Goal: Task Accomplishment & Management: Manage account settings

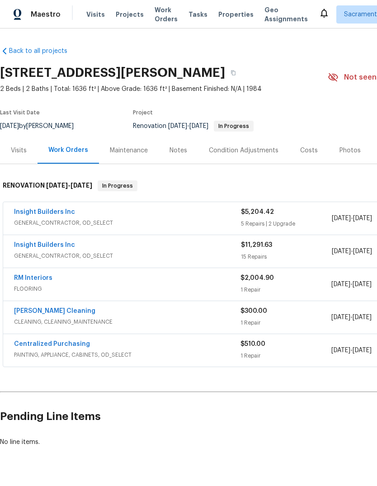
click at [44, 245] on link "Insight Builders Inc" at bounding box center [44, 245] width 61 height 6
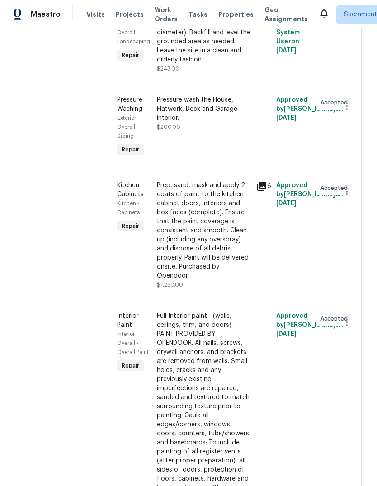
scroll to position [1705, 2]
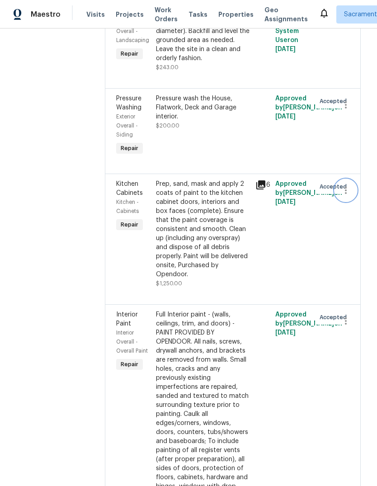
click at [347, 196] on icon "button" at bounding box center [345, 190] width 11 height 11
click at [353, 197] on li "Cancel" at bounding box center [351, 199] width 35 height 15
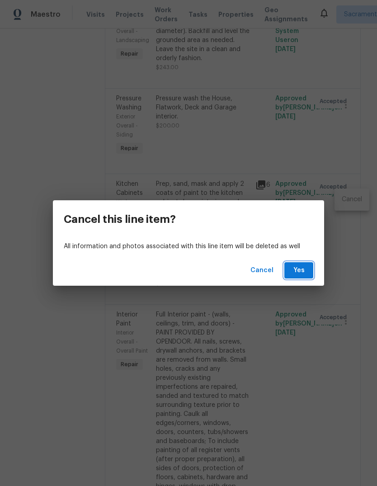
click at [300, 273] on span "Yes" at bounding box center [298, 270] width 14 height 11
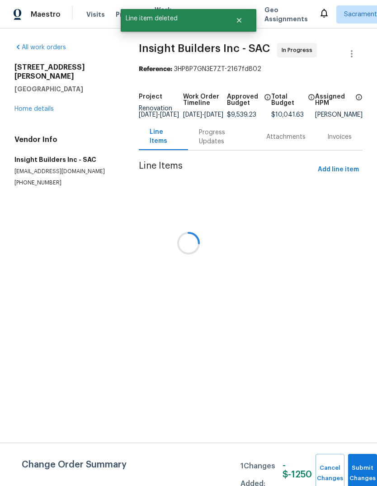
scroll to position [0, 0]
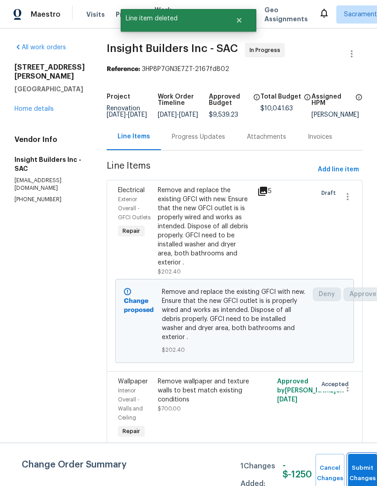
click at [354, 465] on button "Submit Changes" at bounding box center [362, 473] width 29 height 39
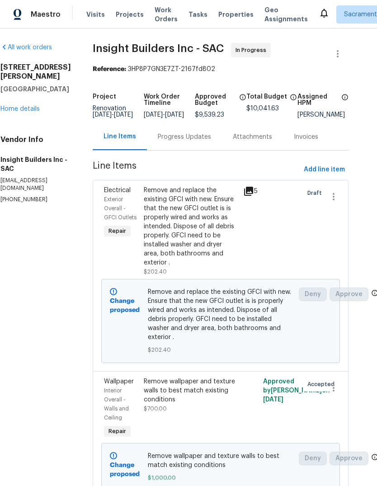
scroll to position [0, 14]
click at [30, 106] on link "Home details" at bounding box center [19, 109] width 39 height 6
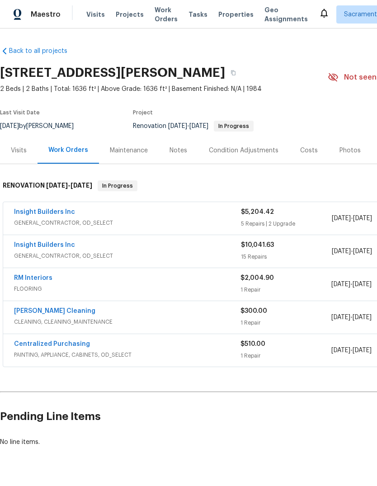
click at [29, 220] on span "GENERAL_CONTRACTOR, OD_SELECT" at bounding box center [127, 222] width 227 height 9
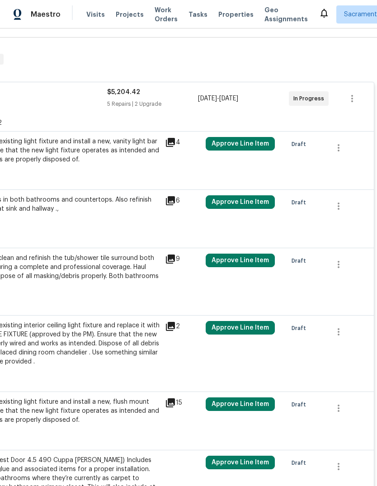
scroll to position [126, 134]
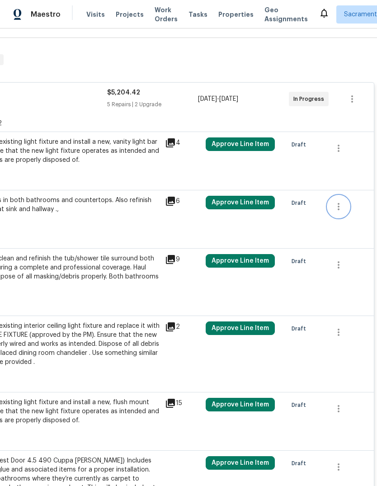
click at [339, 208] on icon "button" at bounding box center [338, 206] width 11 height 11
click at [348, 210] on li "Cancel" at bounding box center [345, 207] width 35 height 15
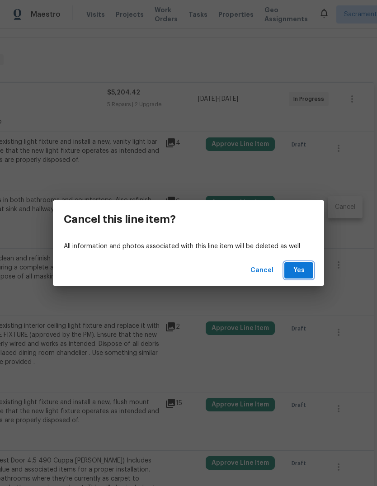
click at [293, 270] on span "Yes" at bounding box center [298, 270] width 14 height 11
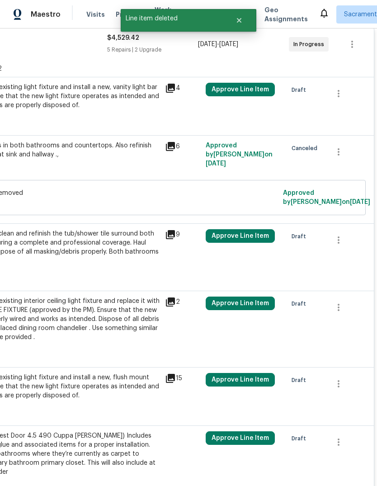
scroll to position [181, 134]
click at [339, 240] on icon "button" at bounding box center [338, 239] width 11 height 11
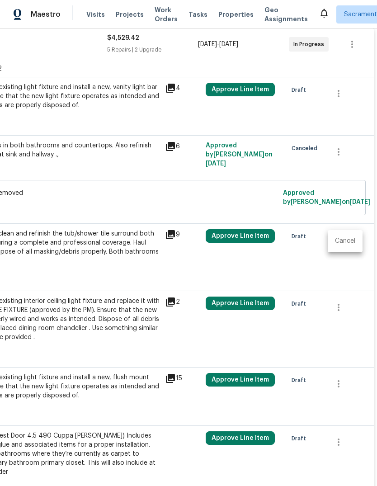
click at [352, 241] on li "Cancel" at bounding box center [345, 241] width 35 height 15
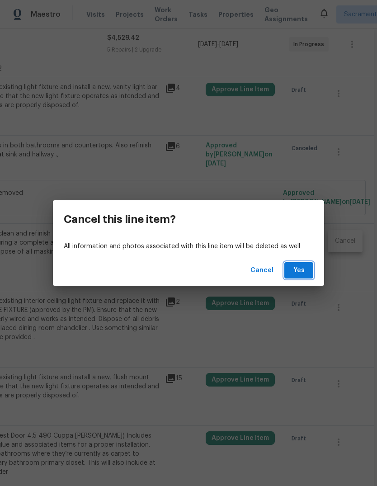
click at [301, 272] on span "Yes" at bounding box center [298, 270] width 14 height 11
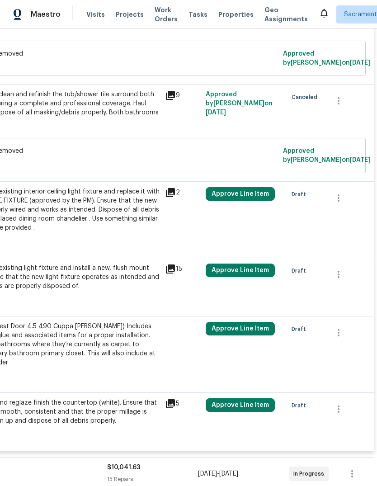
scroll to position [319, 134]
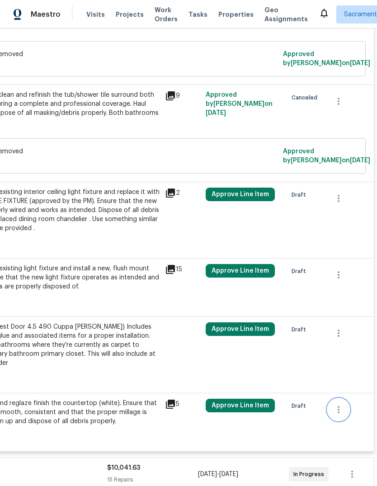
click at [341, 404] on icon "button" at bounding box center [338, 409] width 11 height 11
click at [349, 396] on li "Cancel" at bounding box center [345, 394] width 35 height 15
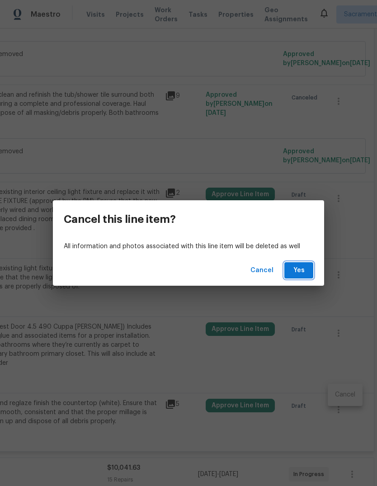
click at [297, 271] on span "Yes" at bounding box center [298, 270] width 14 height 11
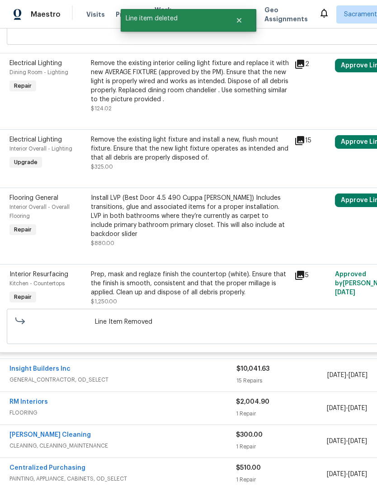
scroll to position [435, 5]
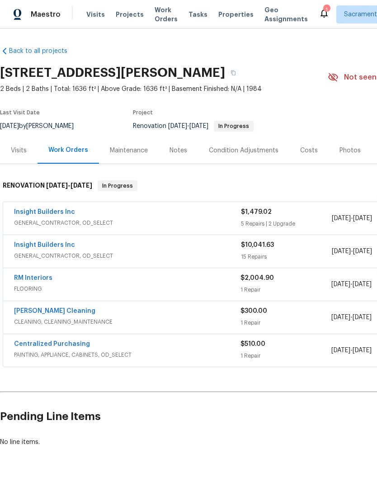
click at [38, 243] on link "Insight Builders Inc" at bounding box center [44, 245] width 61 height 6
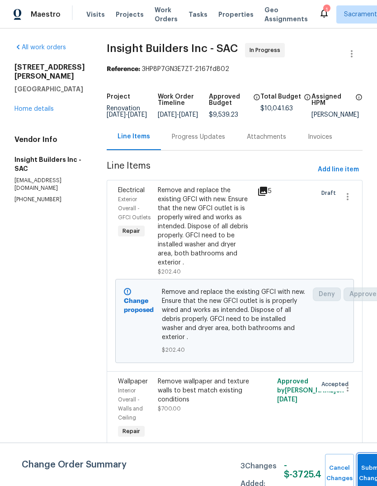
click at [362, 458] on button "Submit Changes" at bounding box center [371, 473] width 29 height 39
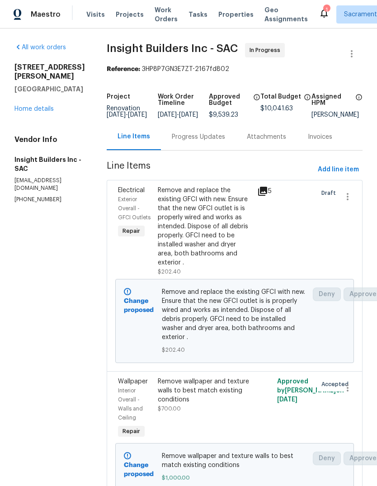
click at [35, 106] on link "Home details" at bounding box center [33, 109] width 39 height 6
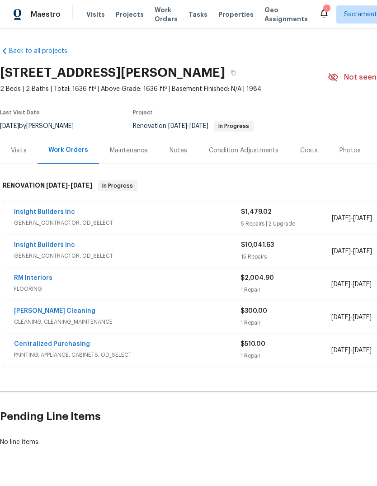
click at [33, 211] on link "Insight Builders Inc" at bounding box center [44, 212] width 61 height 6
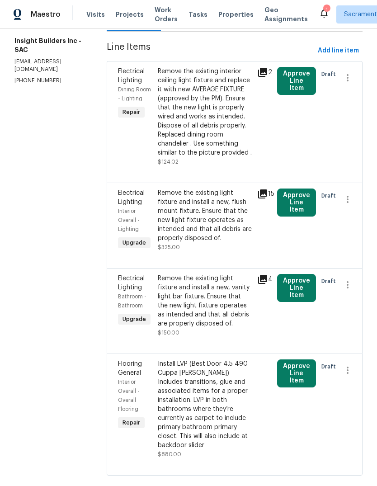
scroll to position [118, 0]
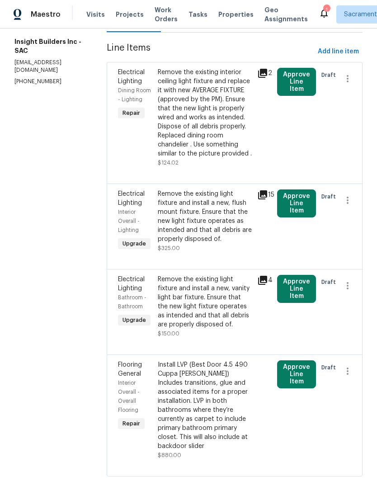
click at [300, 388] on button "Approve Line Item" at bounding box center [296, 374] width 39 height 28
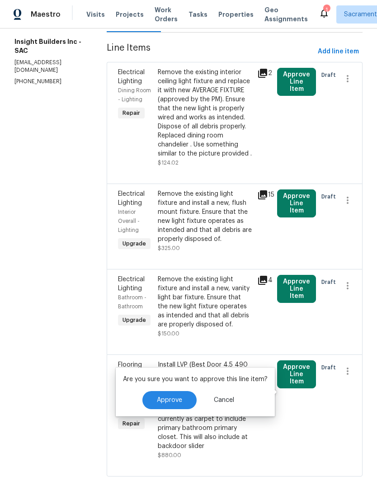
click at [178, 400] on span "Approve" at bounding box center [169, 400] width 25 height 7
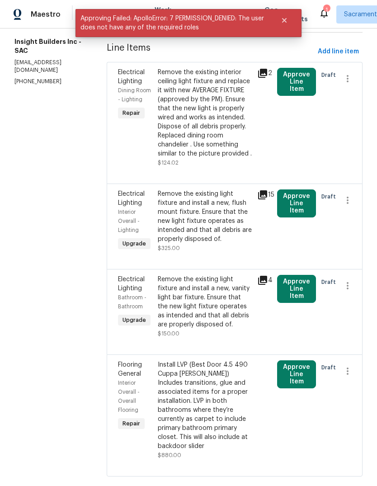
click at [297, 303] on button "Approve Line Item" at bounding box center [296, 289] width 39 height 28
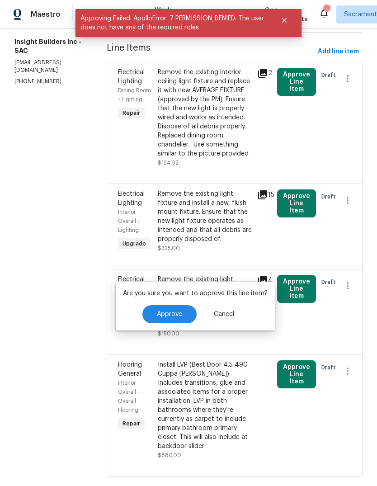
click at [180, 320] on button "Approve" at bounding box center [169, 314] width 54 height 18
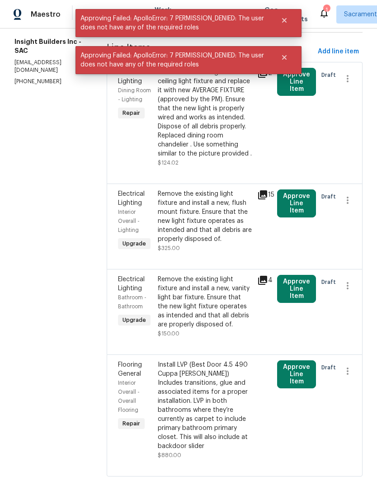
click at [288, 217] on button "Approve Line Item" at bounding box center [296, 203] width 39 height 28
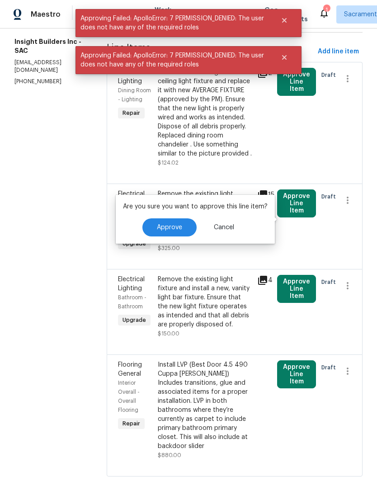
click at [176, 232] on button "Approve" at bounding box center [169, 227] width 54 height 18
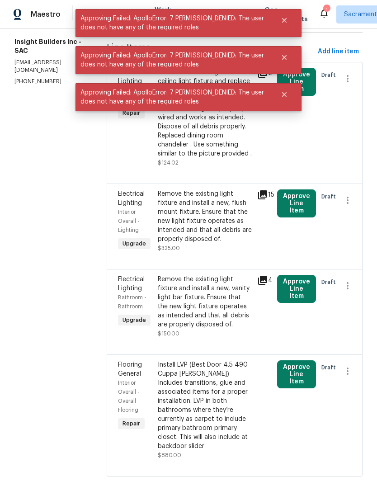
click at [293, 94] on button "Close" at bounding box center [284, 94] width 30 height 18
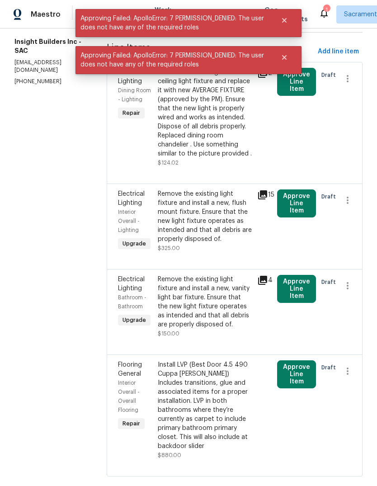
click at [300, 92] on button "Approve Line Item" at bounding box center [296, 82] width 39 height 28
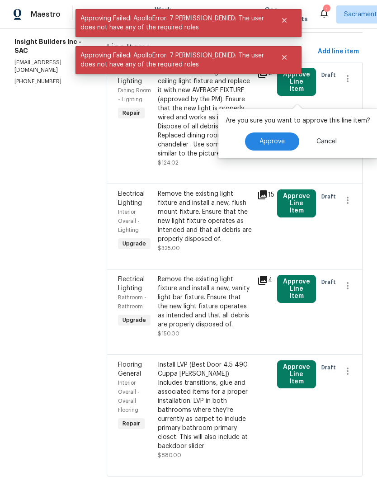
click at [266, 141] on span "Approve" at bounding box center [271, 141] width 25 height 7
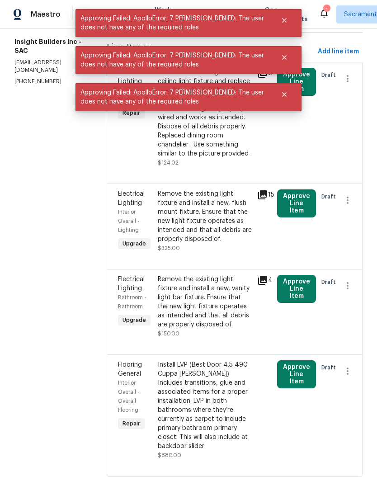
click at [50, 225] on section "All work orders 26 Marina Grande Ct Sacramento, CA 95831 Home details Vendor In…" at bounding box center [49, 206] width 70 height 562
click at [53, 234] on section "All work orders 26 Marina Grande Ct Sacramento, CA 95831 Home details Vendor In…" at bounding box center [49, 206] width 70 height 562
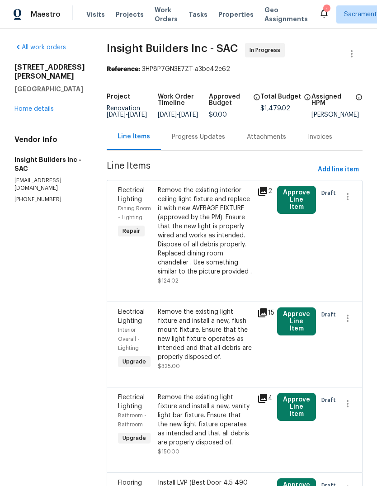
scroll to position [0, 0]
click at [33, 106] on link "Home details" at bounding box center [33, 109] width 39 height 6
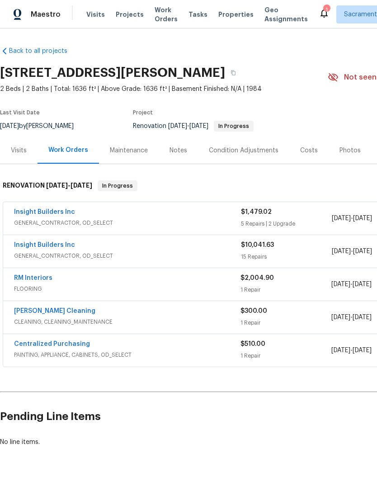
click at [26, 313] on link "[PERSON_NAME] Cleaning" at bounding box center [54, 311] width 81 height 6
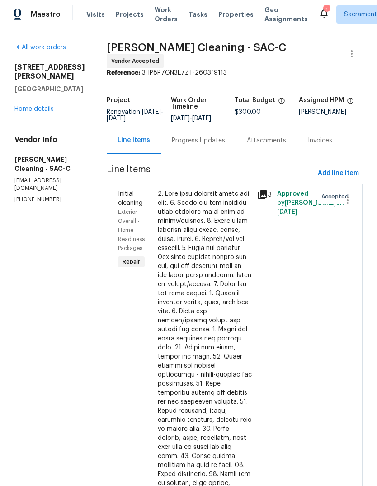
click at [29, 106] on link "Home details" at bounding box center [33, 109] width 39 height 6
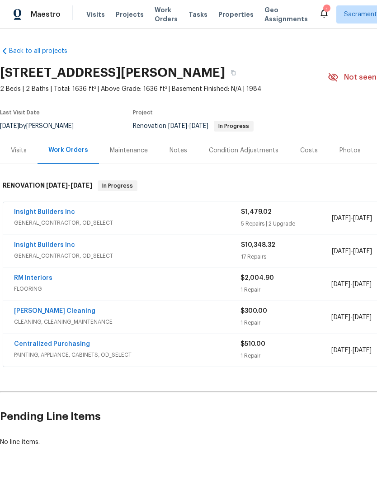
click at [30, 214] on link "Insight Builders Inc" at bounding box center [44, 212] width 61 height 6
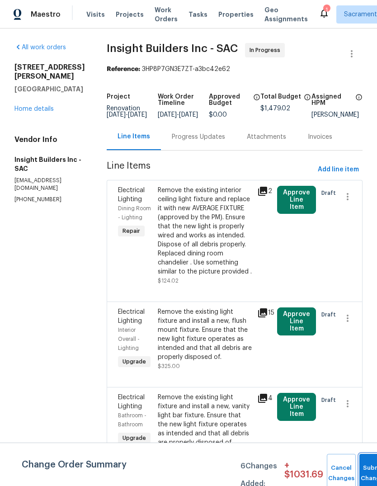
click at [361, 464] on button "Submit Changes" at bounding box center [373, 473] width 29 height 39
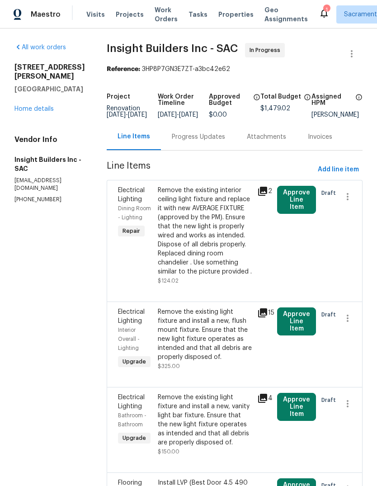
click at [34, 106] on link "Home details" at bounding box center [33, 109] width 39 height 6
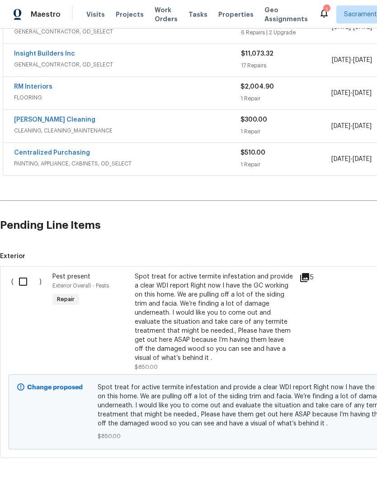
scroll to position [191, 0]
click at [21, 283] on input "checkbox" at bounding box center [27, 281] width 26 height 19
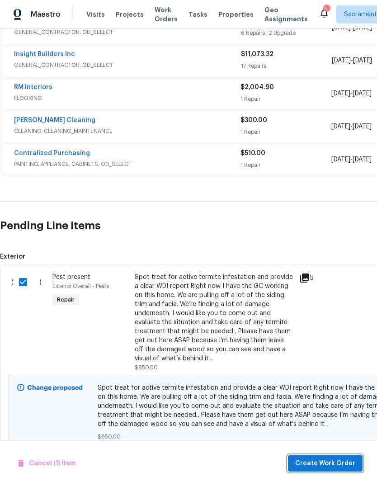
click at [327, 462] on span "Create Work Order" at bounding box center [325, 463] width 60 height 11
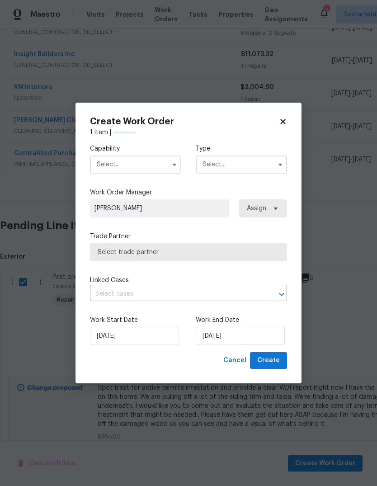
checkbox input "false"
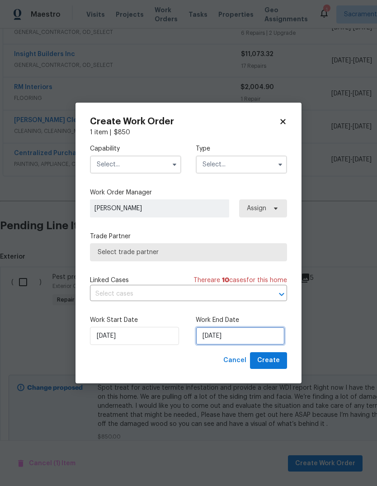
click at [244, 340] on input "10/7/2025" at bounding box center [240, 336] width 89 height 18
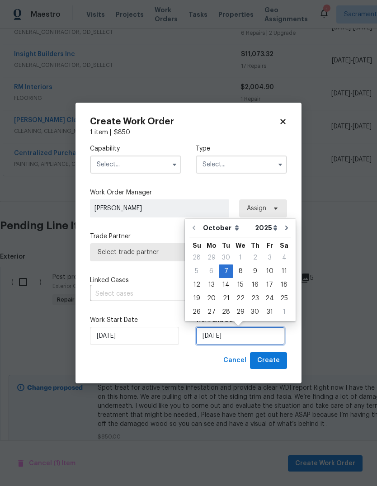
scroll to position [7, 0]
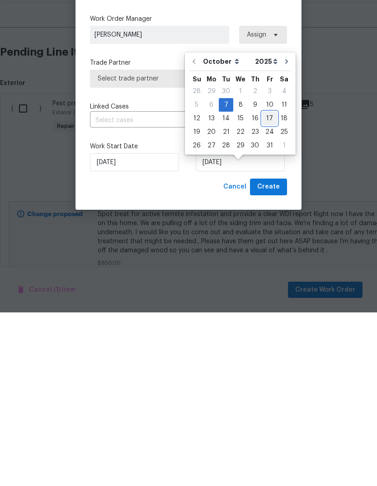
click at [266, 286] on div "17" at bounding box center [269, 292] width 15 height 13
type input "10/17/2025"
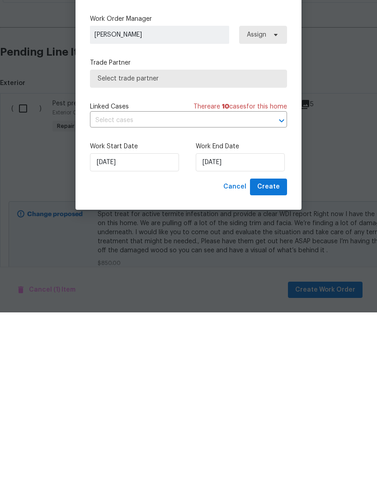
scroll to position [34, 0]
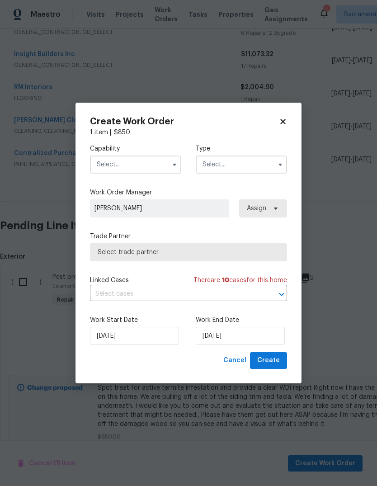
click at [156, 156] on input "text" at bounding box center [135, 164] width 91 height 18
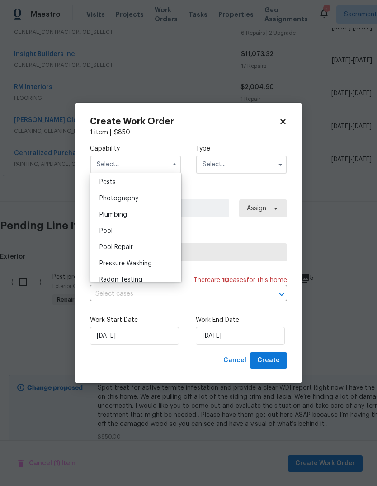
scroll to position [769, 0]
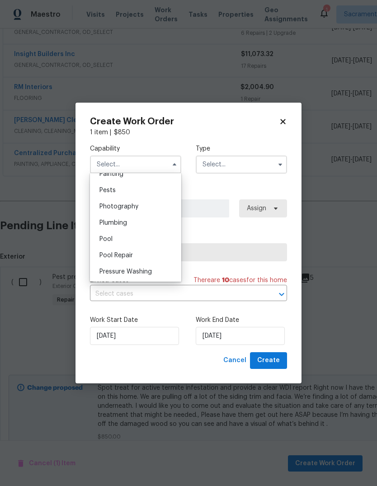
click at [133, 197] on div "Pests" at bounding box center [135, 190] width 87 height 16
type input "Pests"
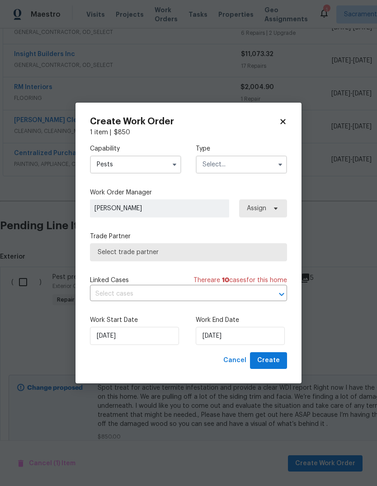
click at [247, 166] on input "text" at bounding box center [241, 164] width 91 height 18
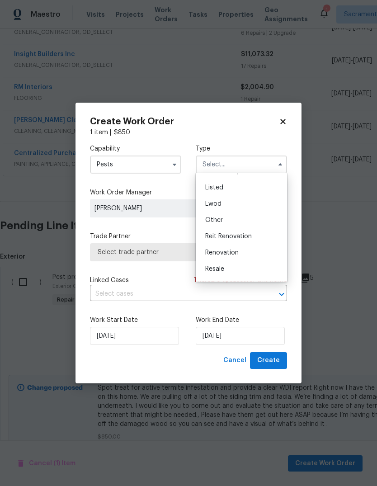
scroll to position [80, 0]
click at [241, 257] on div "Renovation" at bounding box center [241, 249] width 87 height 16
type input "Renovation"
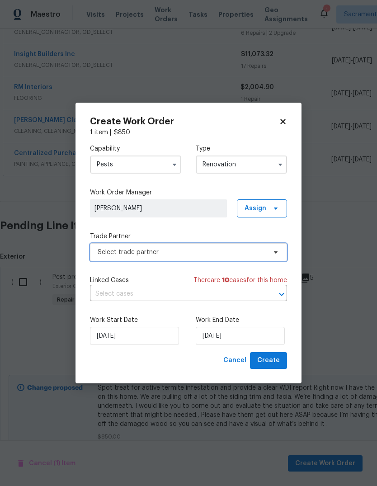
click at [197, 255] on span "Select trade partner" at bounding box center [182, 252] width 169 height 9
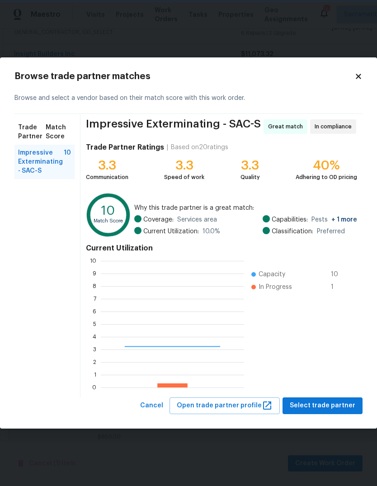
scroll to position [127, 143]
click at [27, 155] on span "Impressive Exterminating - SAC-S" at bounding box center [41, 161] width 46 height 27
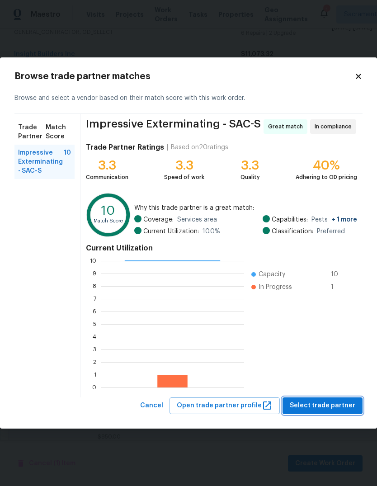
click at [330, 410] on span "Select trade partner" at bounding box center [323, 405] width 66 height 11
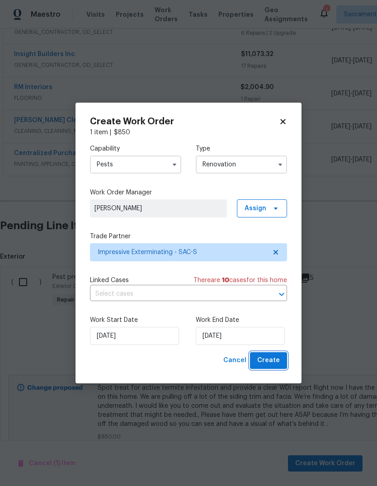
click at [278, 362] on span "Create" at bounding box center [268, 360] width 23 height 11
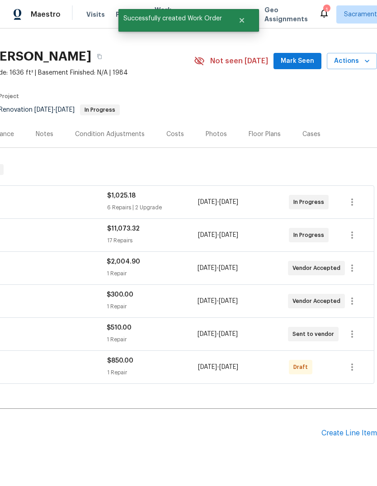
scroll to position [16, 134]
click at [354, 361] on icon "button" at bounding box center [352, 366] width 11 height 11
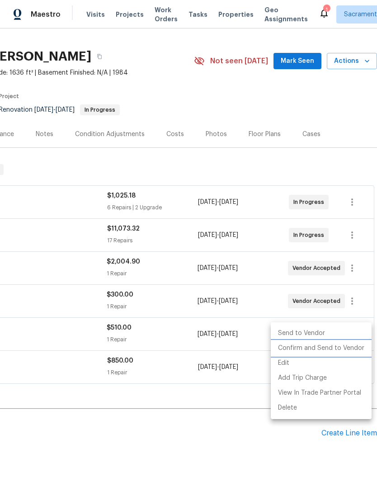
click at [326, 351] on li "Confirm and Send to Vendor" at bounding box center [321, 348] width 101 height 15
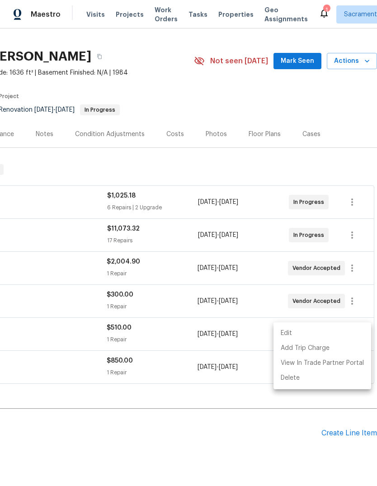
click at [244, 424] on div at bounding box center [188, 243] width 377 height 486
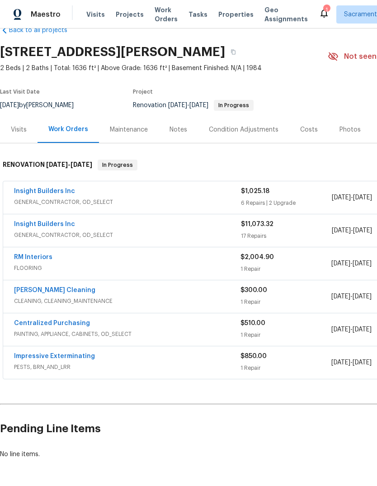
scroll to position [21, 0]
click at [41, 353] on link "Impressive Exterminating" at bounding box center [54, 356] width 81 height 6
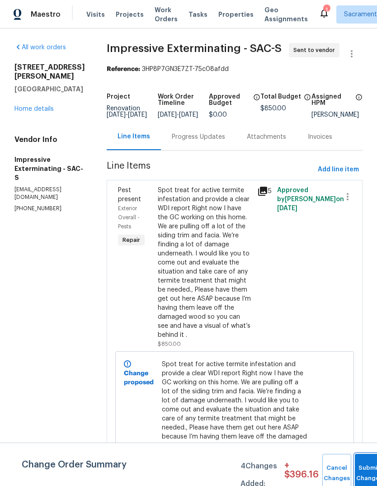
click at [368, 467] on button "Submit Changes" at bounding box center [369, 473] width 29 height 39
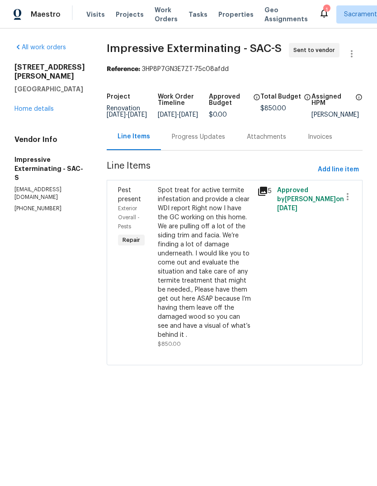
click at [202, 141] on div "Progress Updates" at bounding box center [198, 136] width 53 height 9
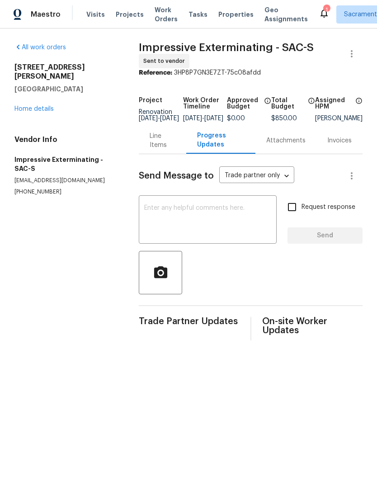
click at [150, 216] on textarea at bounding box center [207, 221] width 127 height 32
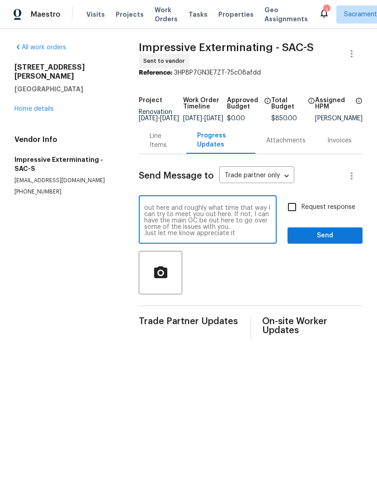
scroll to position [6, 0]
type textarea "Please let me know what day you can be out here and roughly what time that way …"
click at [293, 214] on input "Request response" at bounding box center [291, 206] width 19 height 19
checkbox input "true"
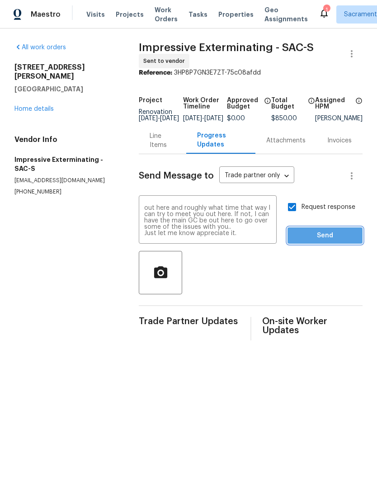
click at [324, 239] on span "Send" at bounding box center [325, 235] width 61 height 11
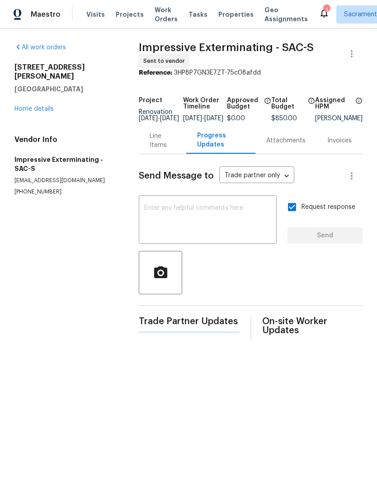
scroll to position [0, 0]
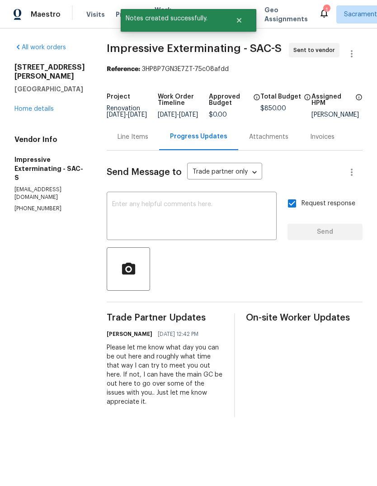
click at [319, 9] on icon at bounding box center [324, 13] width 11 height 11
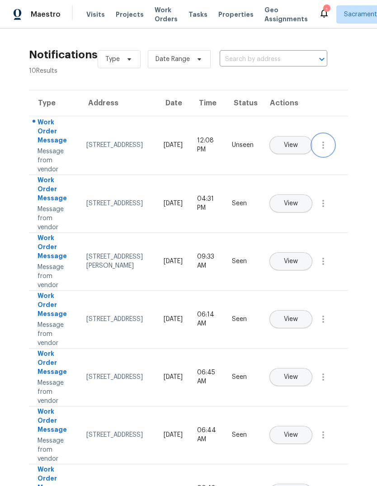
click at [323, 156] on button "button" at bounding box center [323, 145] width 22 height 22
click at [297, 162] on link "Mark Seen" at bounding box center [271, 156] width 77 height 14
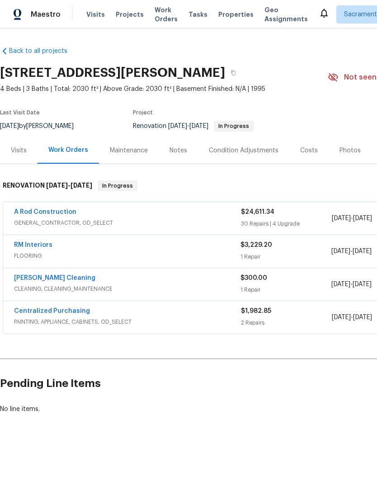
click at [29, 212] on link "A Rod Construction" at bounding box center [45, 212] width 62 height 6
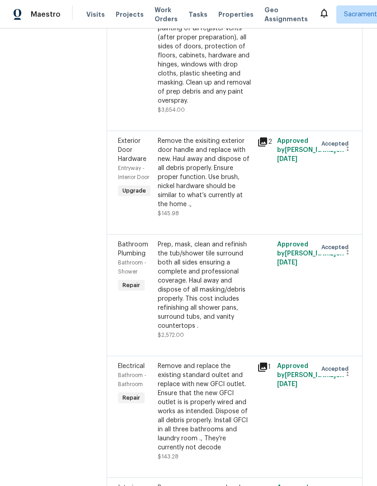
scroll to position [401, 0]
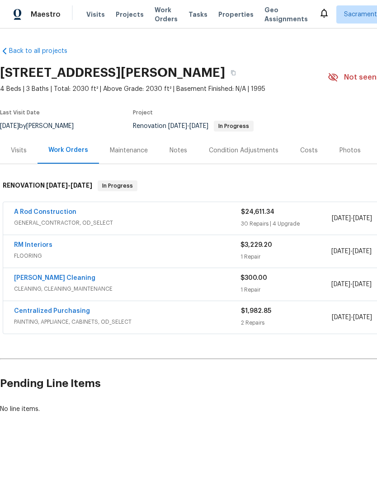
click at [21, 248] on link "RM Interiors" at bounding box center [33, 245] width 38 height 6
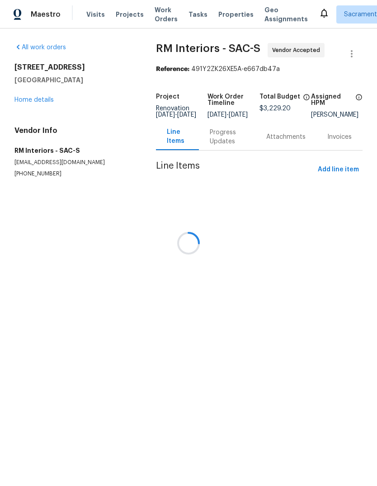
click at [220, 144] on div "Progress Updates" at bounding box center [227, 137] width 35 height 18
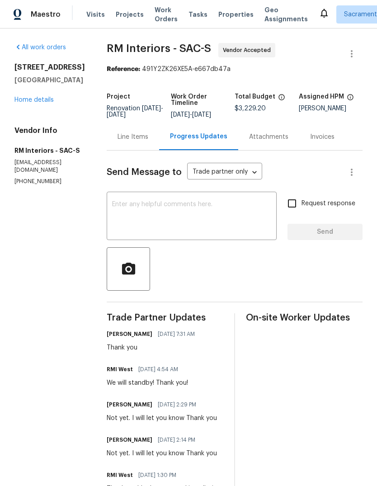
click at [163, 209] on textarea at bounding box center [191, 217] width 159 height 32
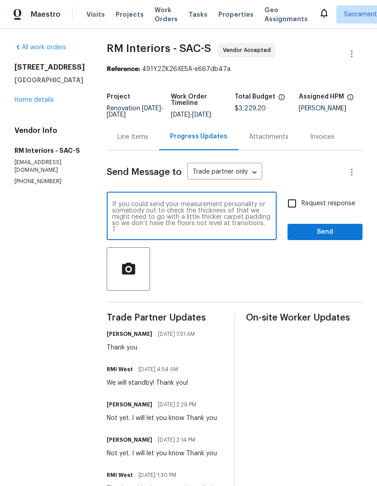
scroll to position [13, 0]
type textarea "We’re putting some LVP over the tile. It’s currently in the home.. If you could…"
click at [289, 211] on input "Request response" at bounding box center [291, 203] width 19 height 19
checkbox input "true"
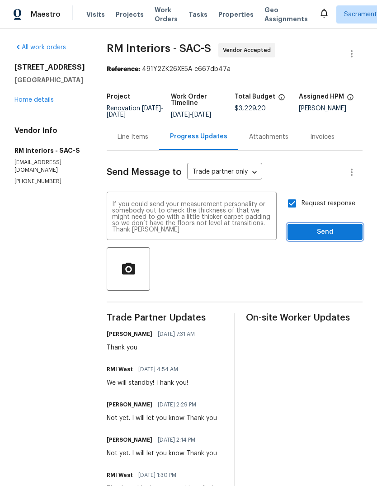
click at [319, 232] on button "Send" at bounding box center [324, 232] width 75 height 17
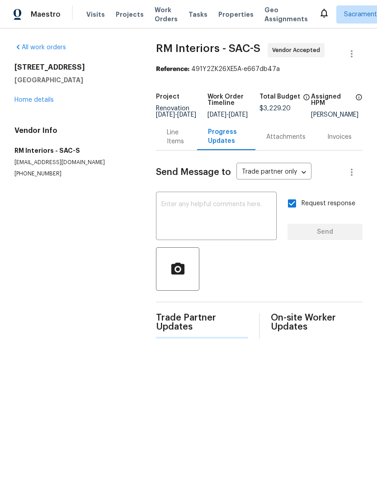
scroll to position [0, 0]
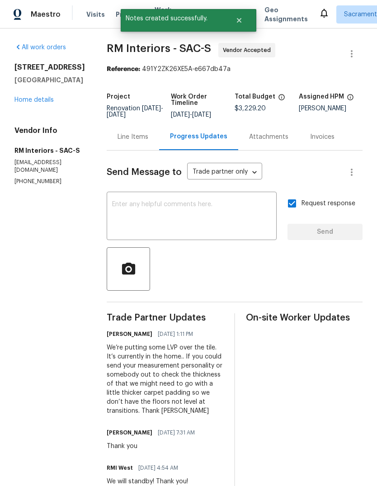
click at [37, 100] on link "Home details" at bounding box center [33, 100] width 39 height 6
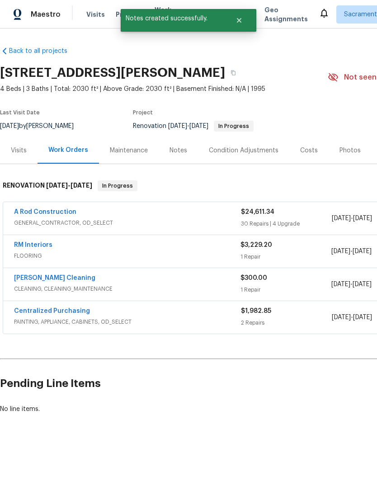
click at [308, 152] on div "Costs" at bounding box center [309, 150] width 18 height 9
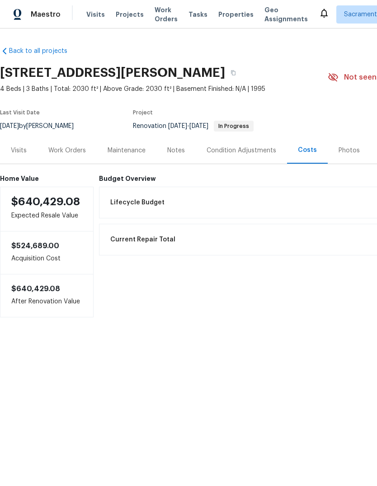
click at [133, 179] on h6 "Budget Overview" at bounding box center [305, 178] width 412 height 7
click at [124, 200] on span "Lifecycle Budget" at bounding box center [137, 202] width 54 height 9
click at [56, 145] on div "Work Orders" at bounding box center [67, 150] width 59 height 27
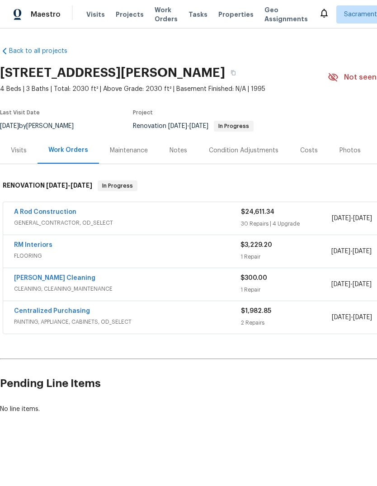
click at [175, 146] on div "Notes" at bounding box center [178, 150] width 18 height 9
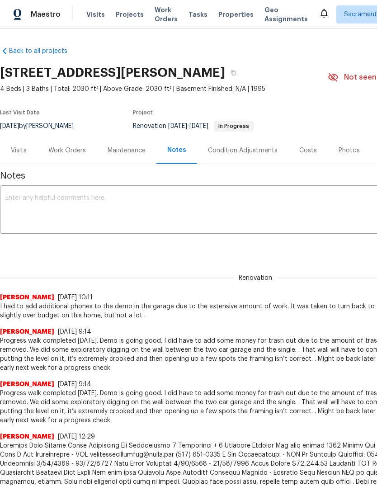
click at [18, 200] on textarea at bounding box center [255, 211] width 500 height 32
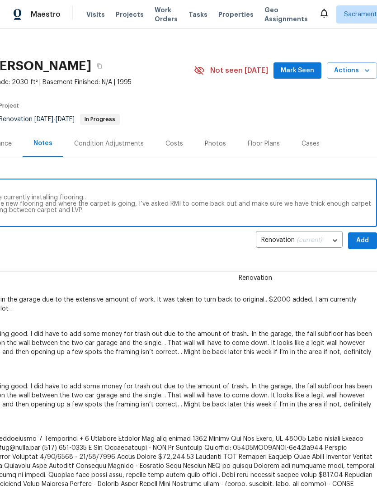
scroll to position [7, 134]
type textarea "Progress walk completed today. Garage demo has been completed. They’re currentl…"
click at [364, 246] on button "Add" at bounding box center [362, 240] width 29 height 17
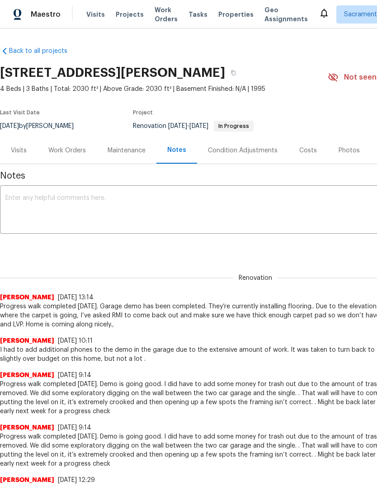
scroll to position [0, 0]
click at [66, 153] on div "Work Orders" at bounding box center [67, 150] width 38 height 9
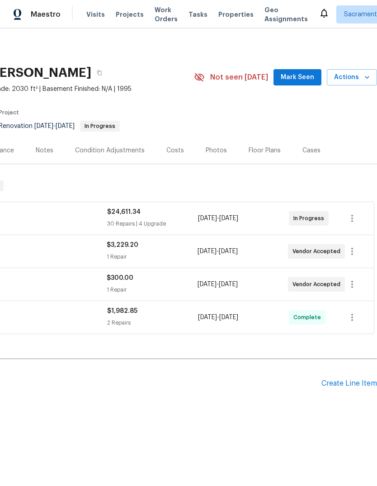
scroll to position [0, 134]
click at [351, 222] on icon "button" at bounding box center [352, 218] width 11 height 11
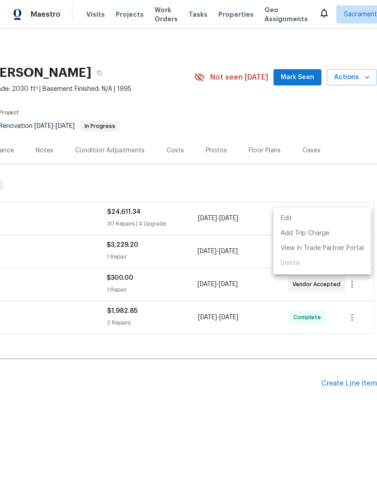
click at [312, 220] on li "Edit" at bounding box center [322, 218] width 98 height 15
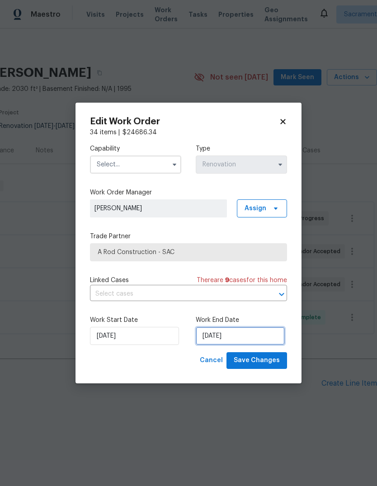
click at [267, 343] on input "10/10/2025" at bounding box center [240, 336] width 89 height 18
select select "9"
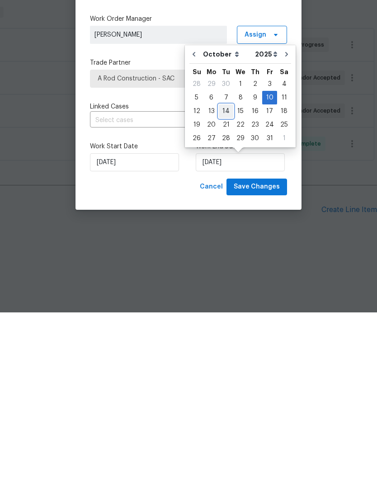
click at [225, 278] on div "14" at bounding box center [226, 284] width 14 height 13
type input "10/14/2025"
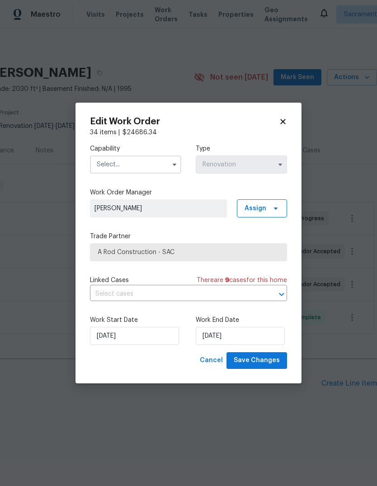
click at [155, 163] on input "text" at bounding box center [135, 164] width 91 height 18
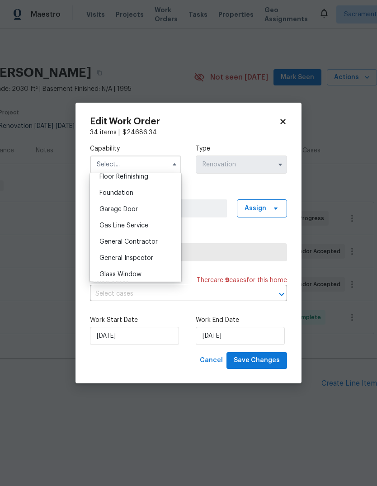
scroll to position [379, 0]
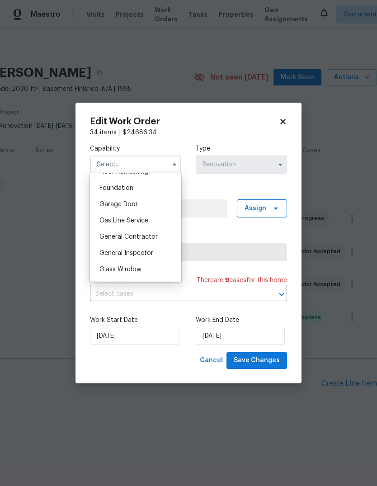
click at [158, 243] on div "General Contractor" at bounding box center [135, 237] width 87 height 16
type input "General Contractor"
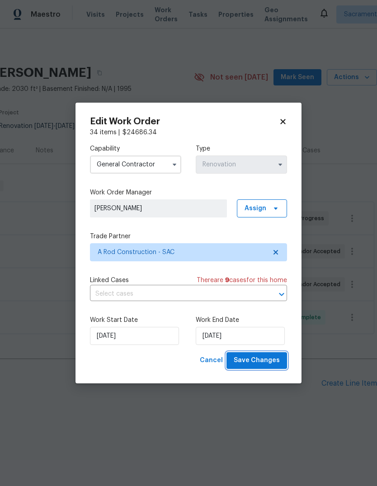
click at [277, 363] on span "Save Changes" at bounding box center [257, 360] width 46 height 11
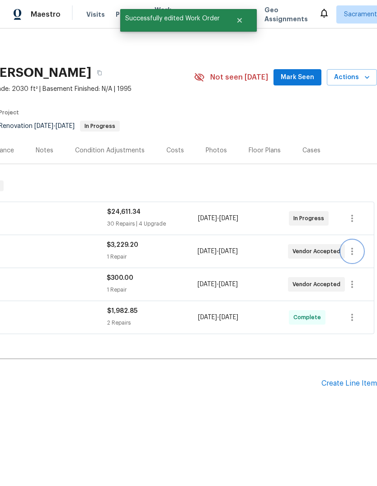
click at [351, 253] on icon "button" at bounding box center [352, 251] width 11 height 11
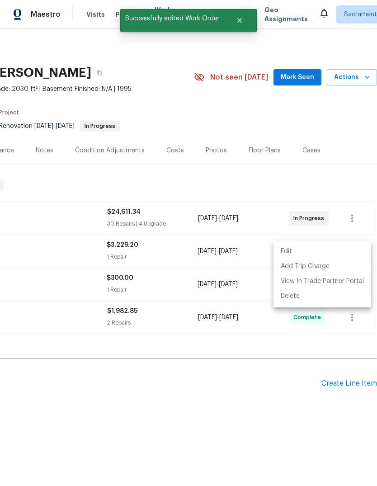
click at [303, 256] on li "Edit" at bounding box center [322, 251] width 98 height 15
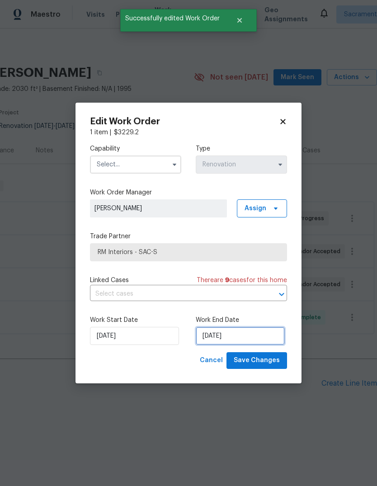
click at [257, 343] on input "10/10/2025" at bounding box center [240, 336] width 89 height 18
select select "9"
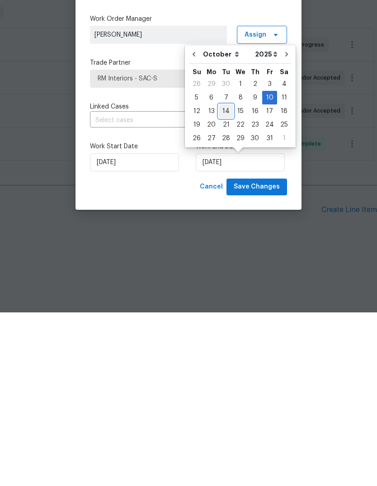
click at [222, 278] on div "14" at bounding box center [226, 284] width 14 height 13
type input "10/14/2025"
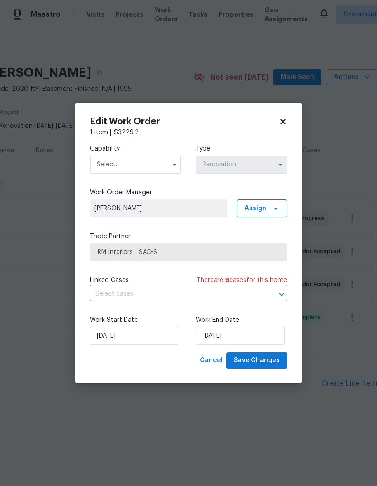
click at [157, 166] on input "text" at bounding box center [135, 164] width 91 height 18
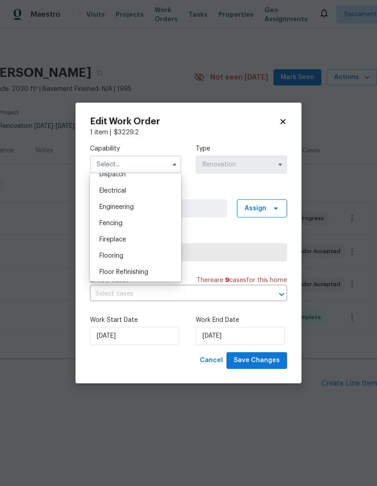
scroll to position [279, 0]
click at [143, 254] on div "Flooring" at bounding box center [135, 255] width 87 height 16
type input "Flooring"
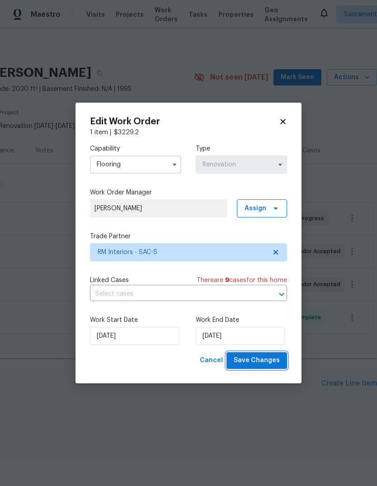
click at [271, 369] on button "Save Changes" at bounding box center [256, 360] width 61 height 17
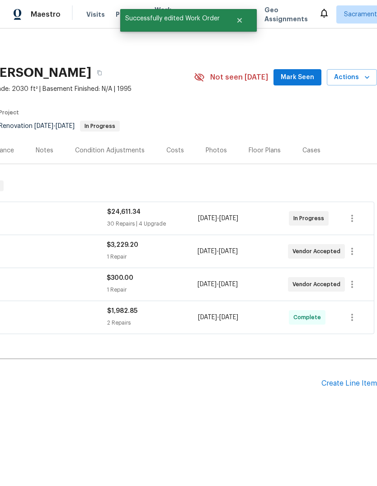
scroll to position [0, 134]
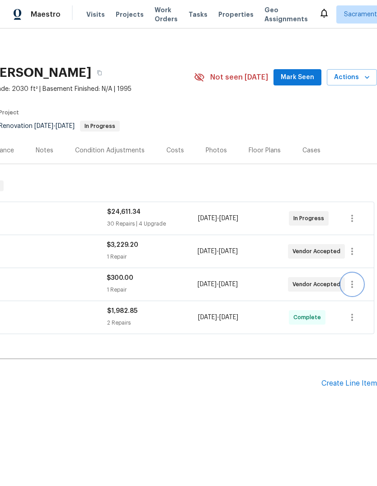
click at [356, 284] on icon "button" at bounding box center [352, 284] width 11 height 11
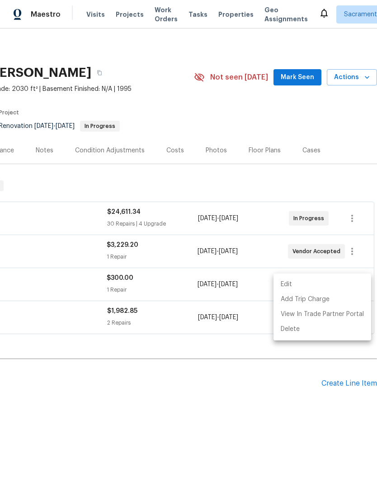
click at [314, 287] on li "Edit" at bounding box center [322, 284] width 98 height 15
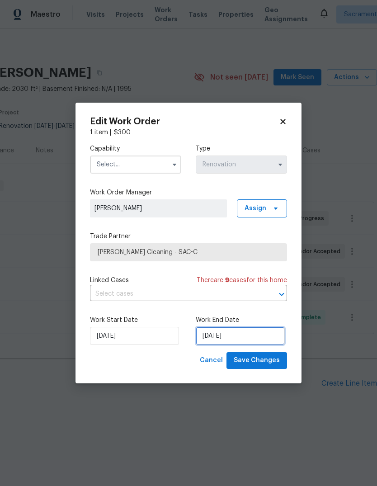
click at [258, 342] on input "10/10/2025" at bounding box center [240, 336] width 89 height 18
select select "9"
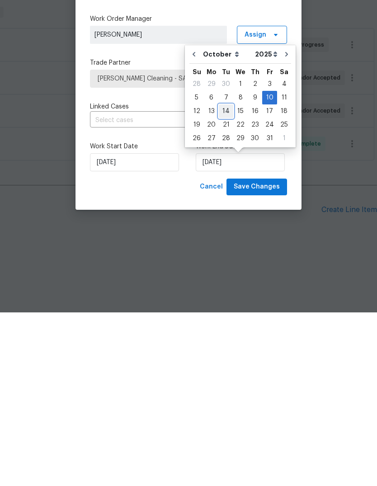
click at [225, 278] on div "14" at bounding box center [226, 284] width 14 height 13
type input "10/14/2025"
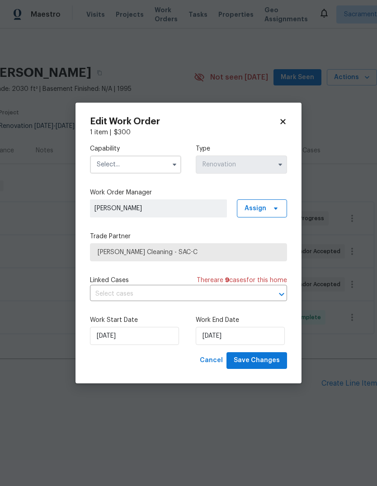
click at [150, 166] on input "text" at bounding box center [135, 164] width 91 height 18
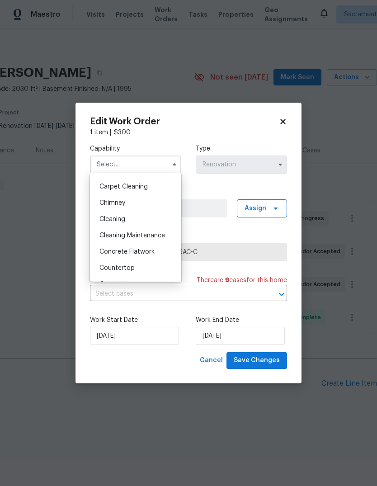
scroll to position [101, 0]
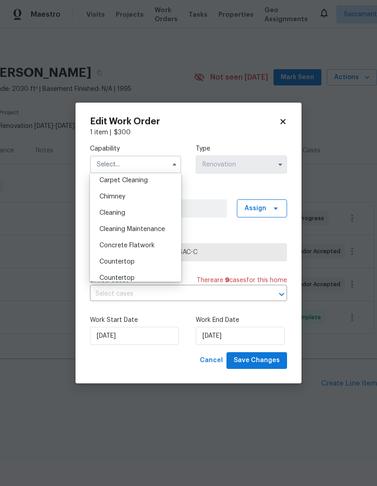
click at [147, 215] on div "Cleaning" at bounding box center [135, 213] width 87 height 16
type input "Cleaning"
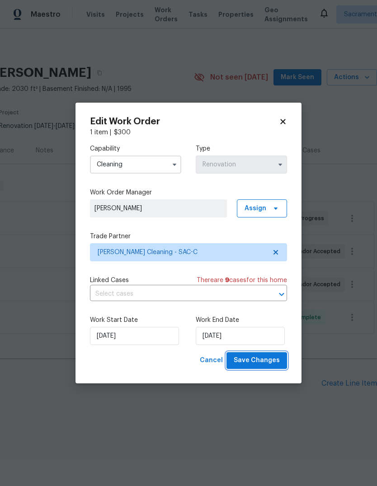
click at [267, 368] on button "Save Changes" at bounding box center [256, 360] width 61 height 17
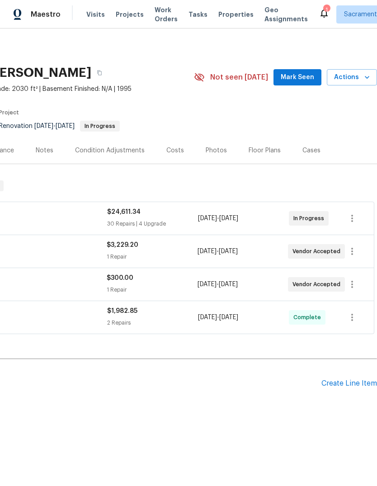
scroll to position [0, 134]
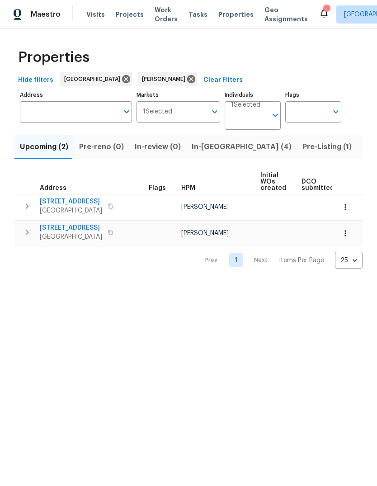
click at [362, 146] on span "Listed (11)" at bounding box center [380, 147] width 36 height 13
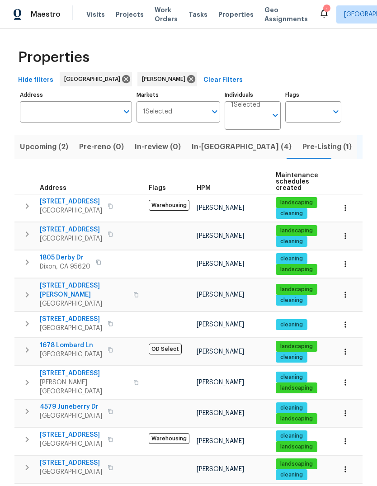
click at [41, 234] on span "[STREET_ADDRESS]" at bounding box center [71, 229] width 62 height 9
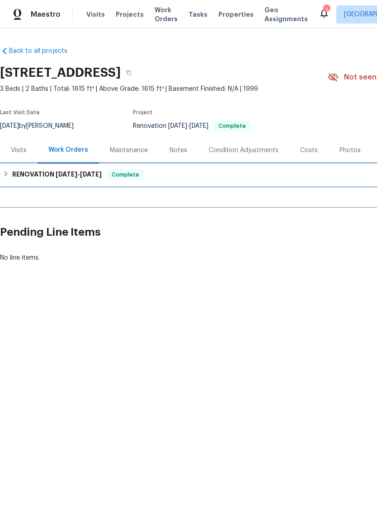
click at [38, 176] on h6 "RENOVATION [DATE] - [DATE]" at bounding box center [56, 174] width 89 height 11
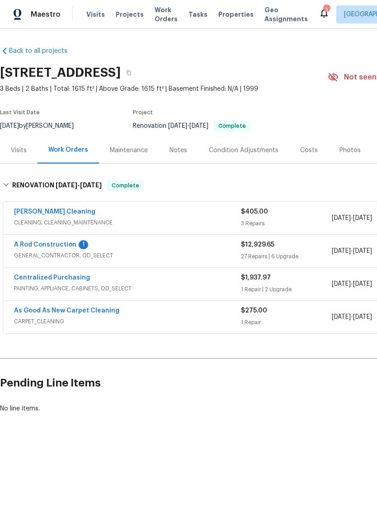
click at [35, 247] on link "A Rod Construction" at bounding box center [45, 245] width 62 height 6
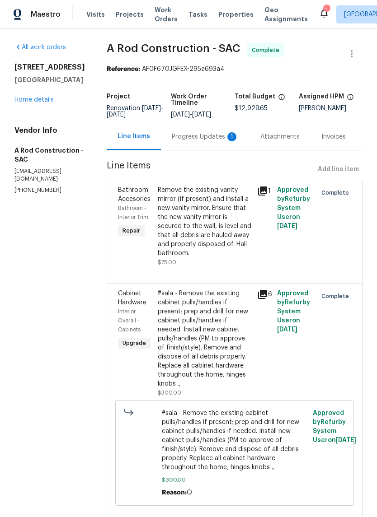
click at [28, 100] on link "Home details" at bounding box center [33, 100] width 39 height 6
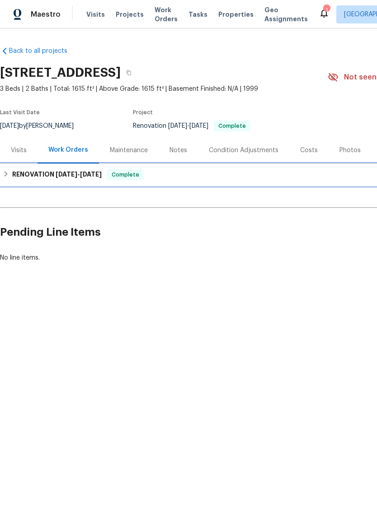
click at [47, 183] on div "RENOVATION [DATE] - [DATE] Complete" at bounding box center [255, 175] width 511 height 22
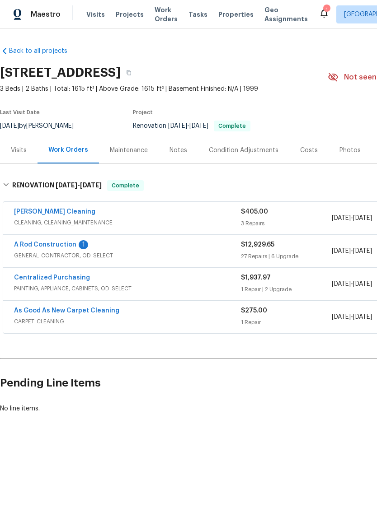
click at [34, 245] on link "A Rod Construction" at bounding box center [45, 245] width 62 height 6
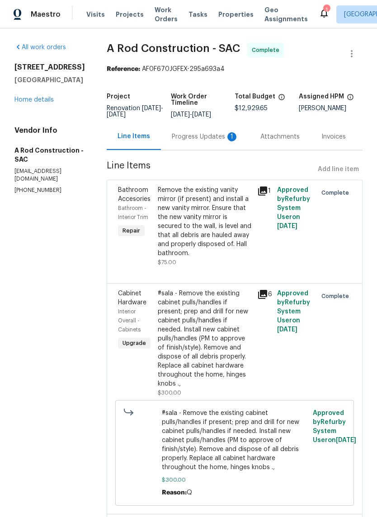
click at [198, 141] on div "Progress Updates 1" at bounding box center [205, 136] width 67 height 9
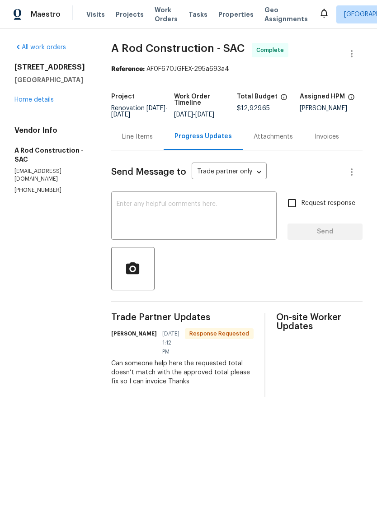
click at [174, 221] on textarea at bounding box center [194, 217] width 155 height 32
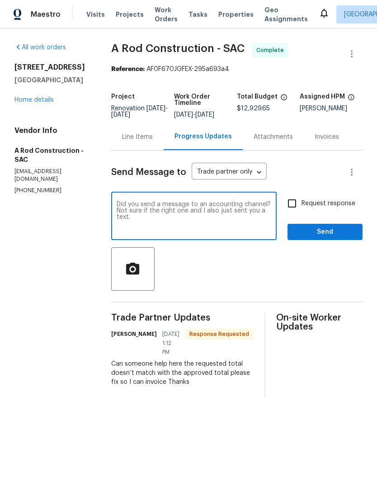
type textarea "Did you send a message to an accounting channel? Not sure if the right one and …"
click at [325, 238] on span "Send" at bounding box center [325, 231] width 61 height 11
